Goal: Transaction & Acquisition: Purchase product/service

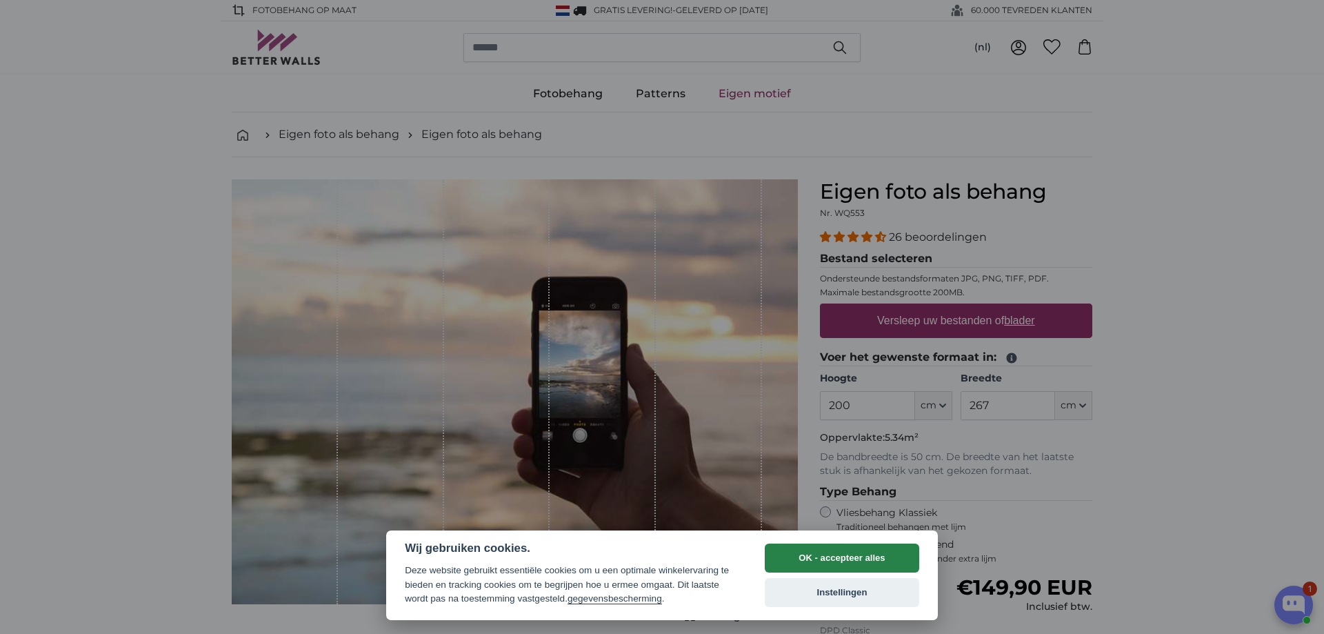
click at [847, 556] on button "OK - accepteer alles" at bounding box center [842, 557] width 154 height 29
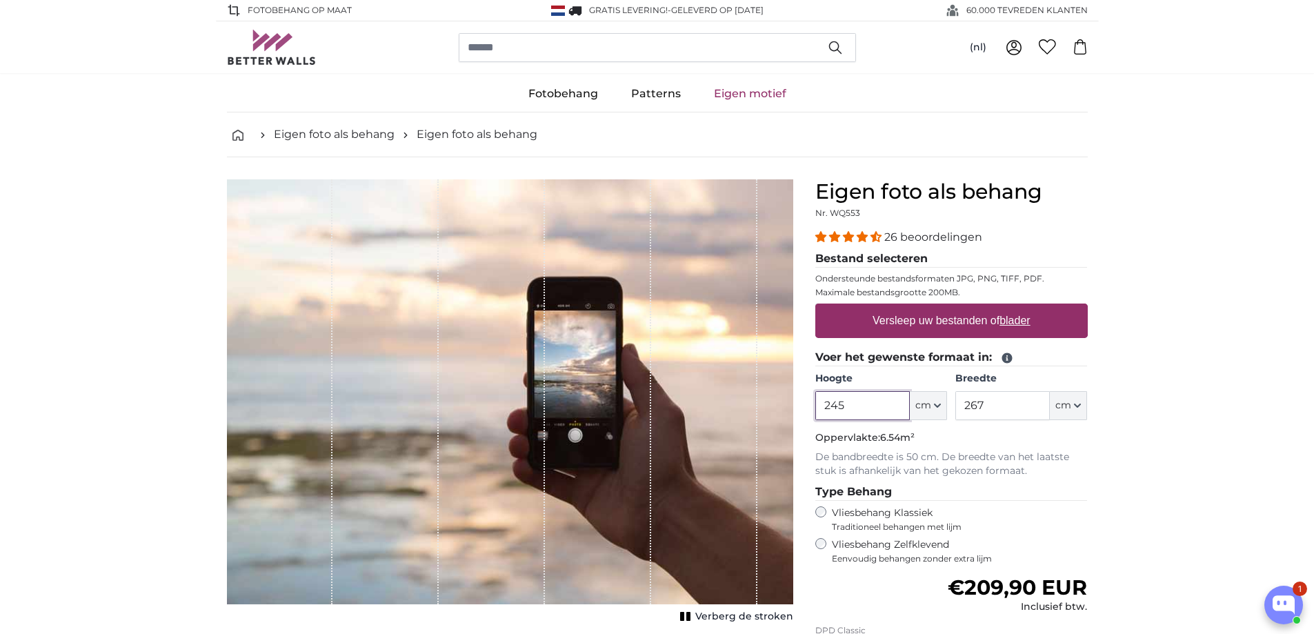
type input "245"
click at [987, 408] on input "267" at bounding box center [1002, 405] width 94 height 29
type input "2"
click at [950, 320] on label "Versleep uw bestanden of blader" at bounding box center [951, 321] width 169 height 28
click at [950, 308] on input "Versleep uw bestanden of blader" at bounding box center [951, 305] width 272 height 4
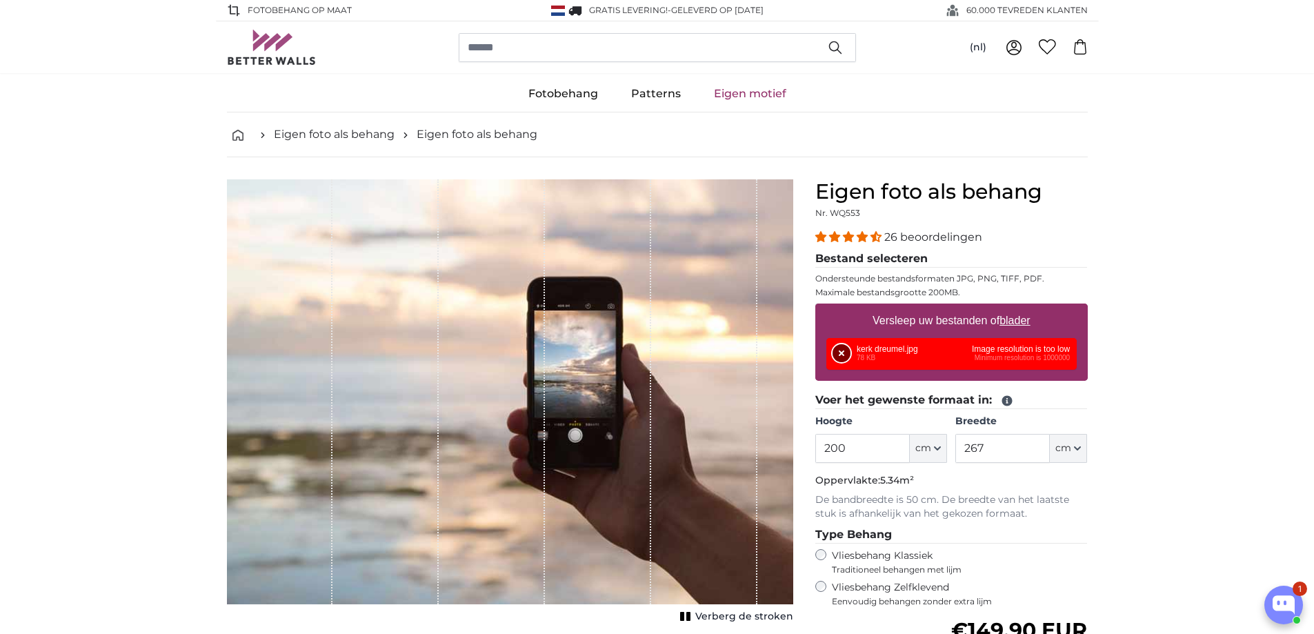
drag, startPoint x: 839, startPoint y: 354, endPoint x: 853, endPoint y: 355, distance: 13.9
click at [850, 355] on button "Verwijderen" at bounding box center [841, 353] width 18 height 18
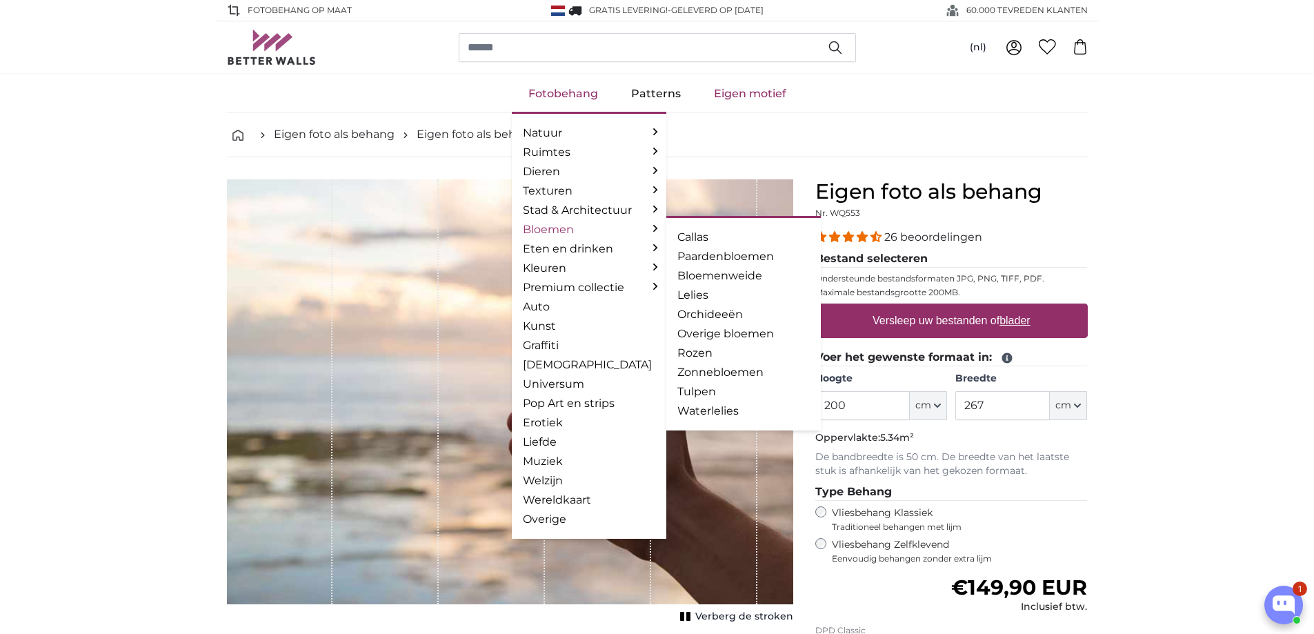
click at [550, 226] on link "Bloemen" at bounding box center [589, 229] width 132 height 17
